Goal: Use online tool/utility: Utilize a website feature to perform a specific function

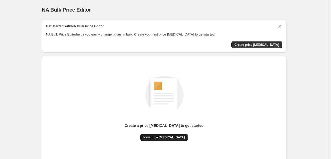
click at [166, 137] on span "New price [MEDICAL_DATA]" at bounding box center [163, 137] width 41 height 4
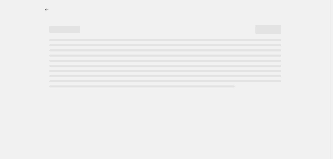
select select "percentage"
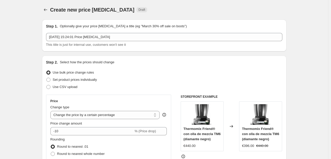
scroll to position [103, 0]
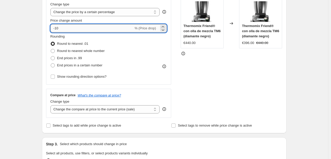
click at [120, 26] on input "-10" at bounding box center [91, 28] width 83 height 8
type input "-1"
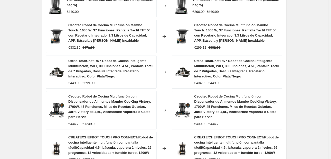
scroll to position [409, 0]
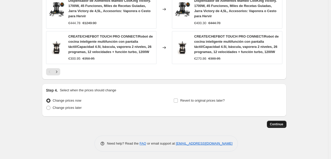
type input "-36"
click at [283, 122] on span "Continue" at bounding box center [276, 124] width 13 height 4
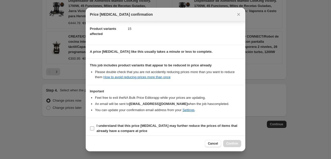
scroll to position [57, 0]
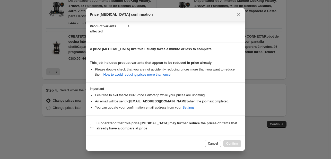
click at [131, 128] on b "I understand that this price [MEDICAL_DATA] may further reduce the prices of it…" at bounding box center [166, 125] width 141 height 9
click at [94, 128] on input "I understand that this price [MEDICAL_DATA] may further reduce the prices of it…" at bounding box center [92, 126] width 4 height 4
checkbox input "true"
drag, startPoint x: 235, startPoint y: 143, endPoint x: 196, endPoint y: 84, distance: 70.9
click at [235, 143] on span "Confirm" at bounding box center [232, 143] width 12 height 4
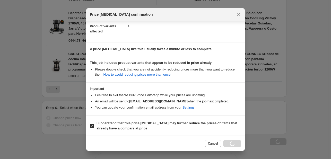
scroll to position [427, 0]
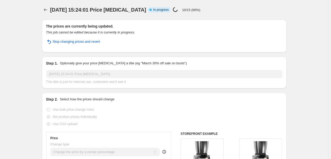
select select "percentage"
